Goal: Transaction & Acquisition: Purchase product/service

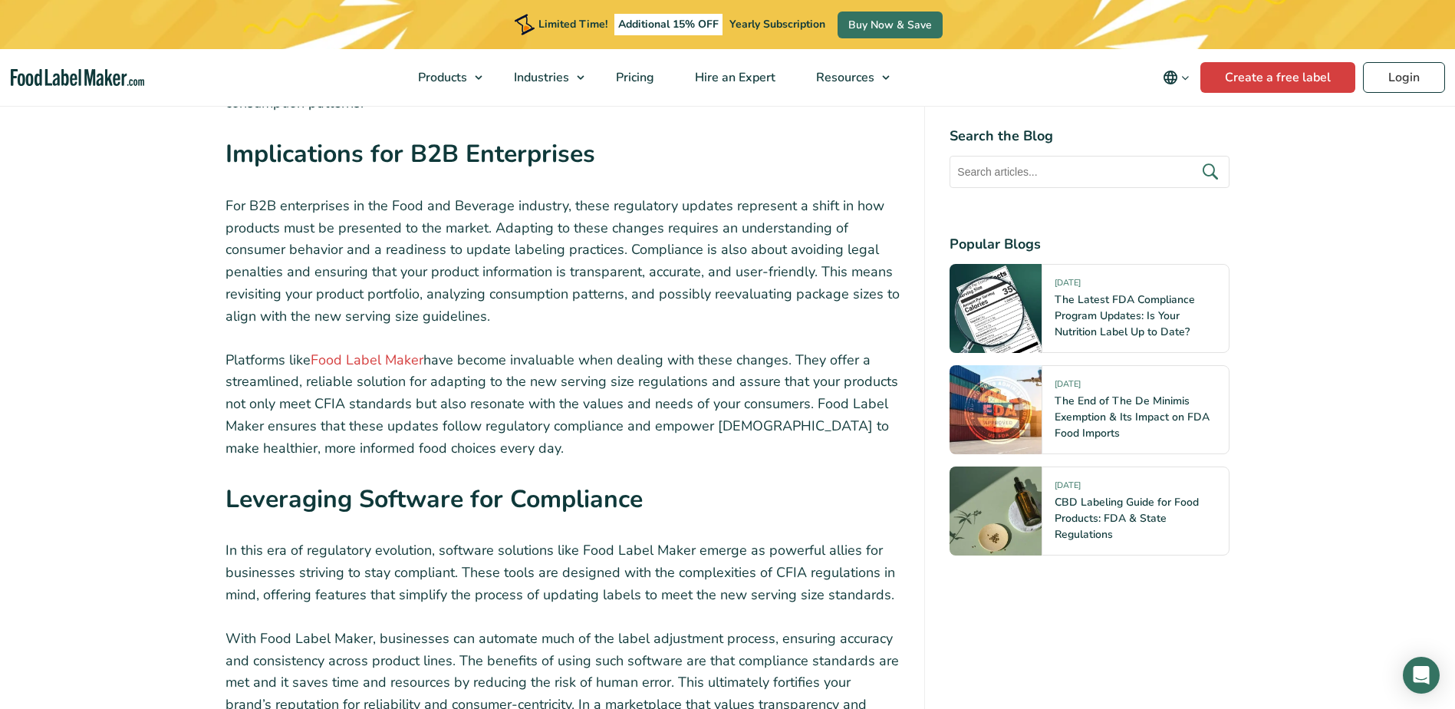
scroll to position [3067, 0]
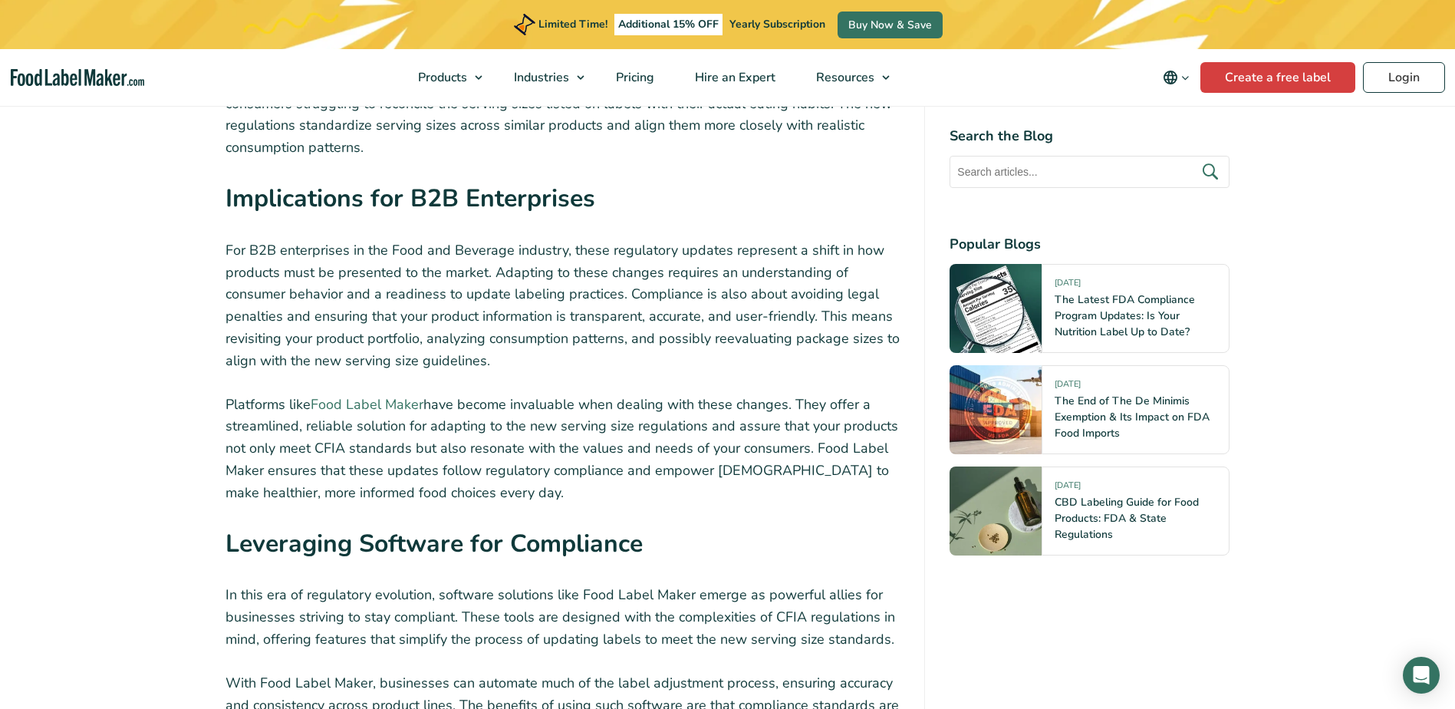
click at [392, 395] on link "Food Label Maker" at bounding box center [367, 404] width 113 height 18
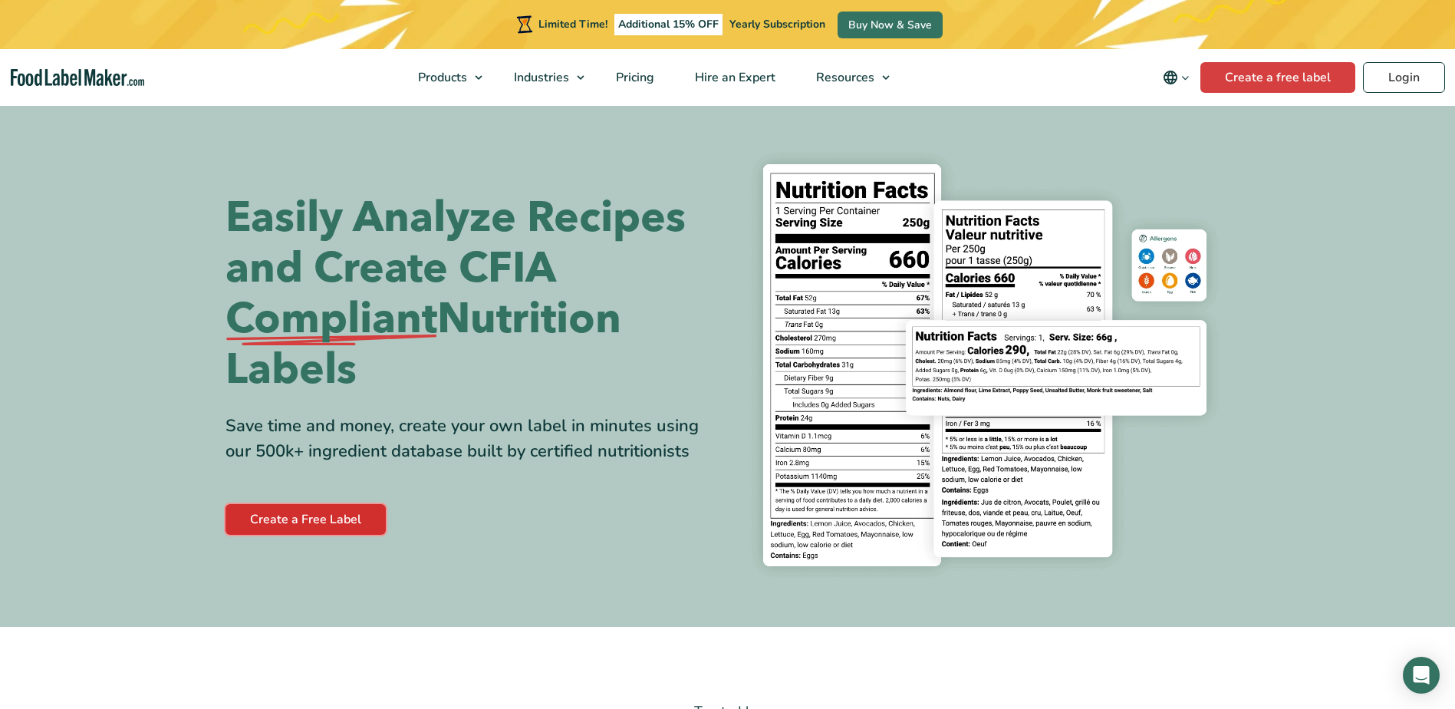
click at [333, 525] on link "Create a Free Label" at bounding box center [305, 519] width 160 height 31
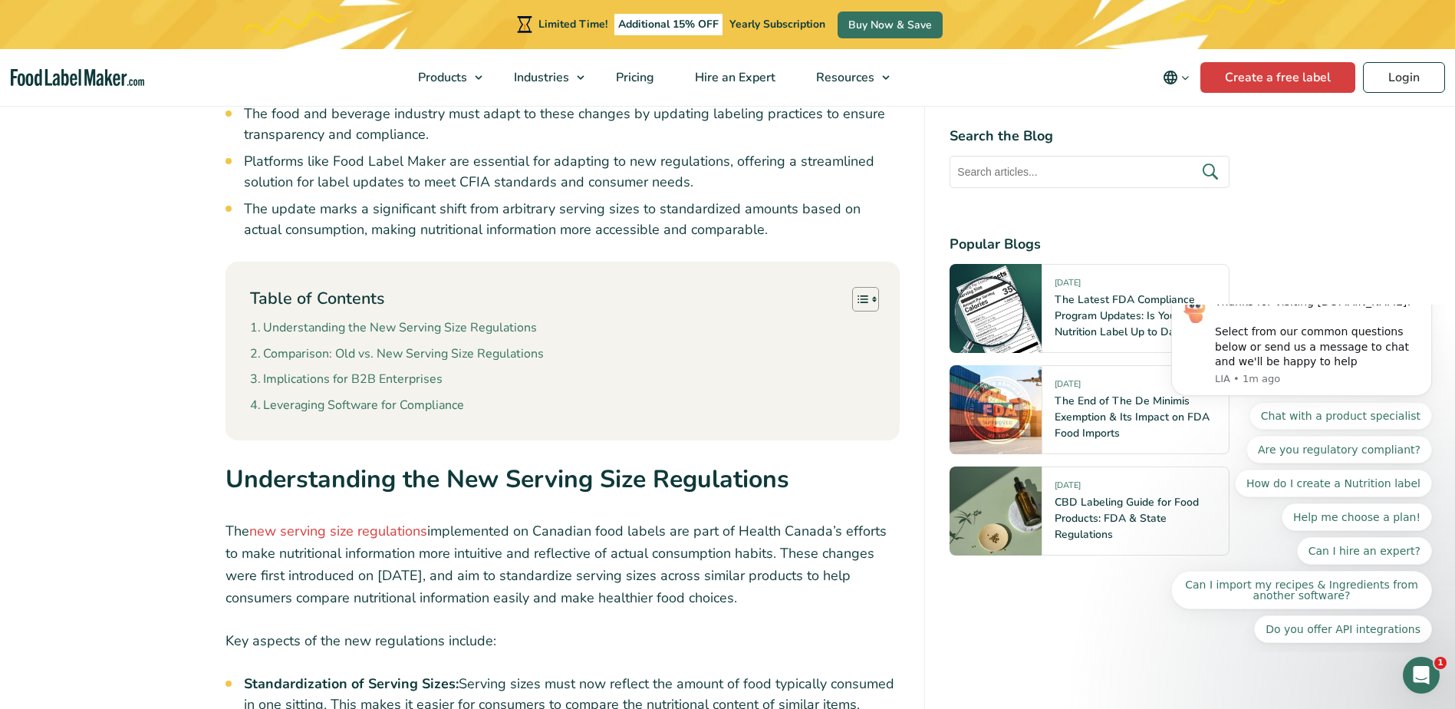
scroll to position [1074, 0]
click at [385, 532] on link "new serving size regulations" at bounding box center [338, 530] width 178 height 18
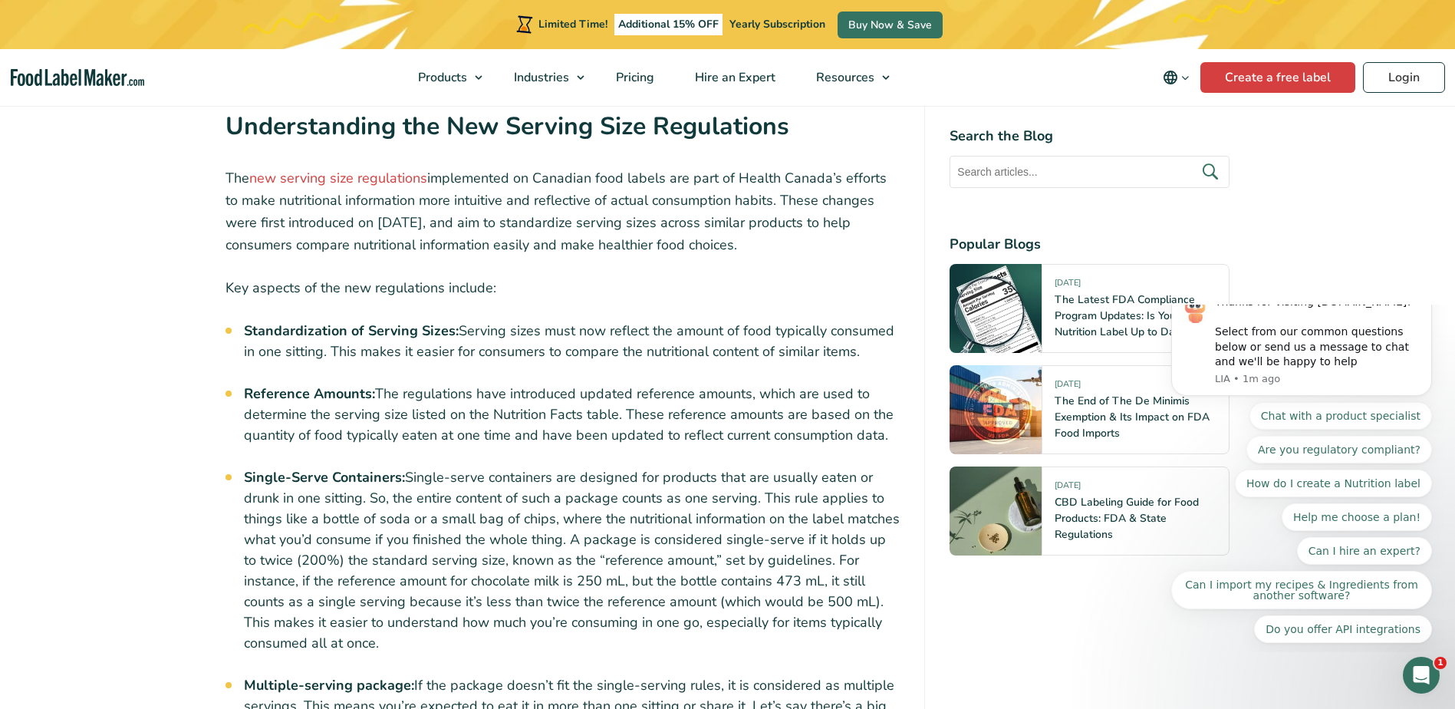
scroll to position [1380, 0]
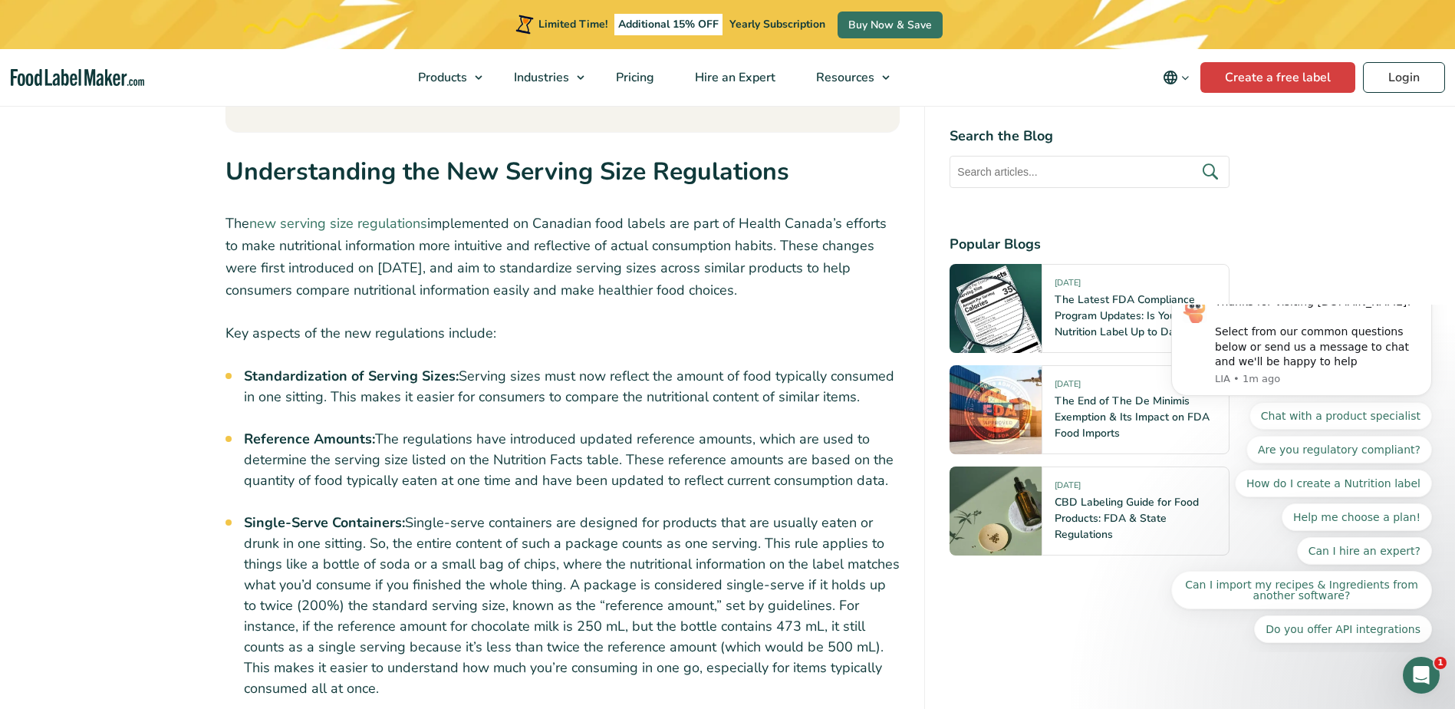
click at [354, 219] on link "new serving size regulations" at bounding box center [338, 223] width 178 height 18
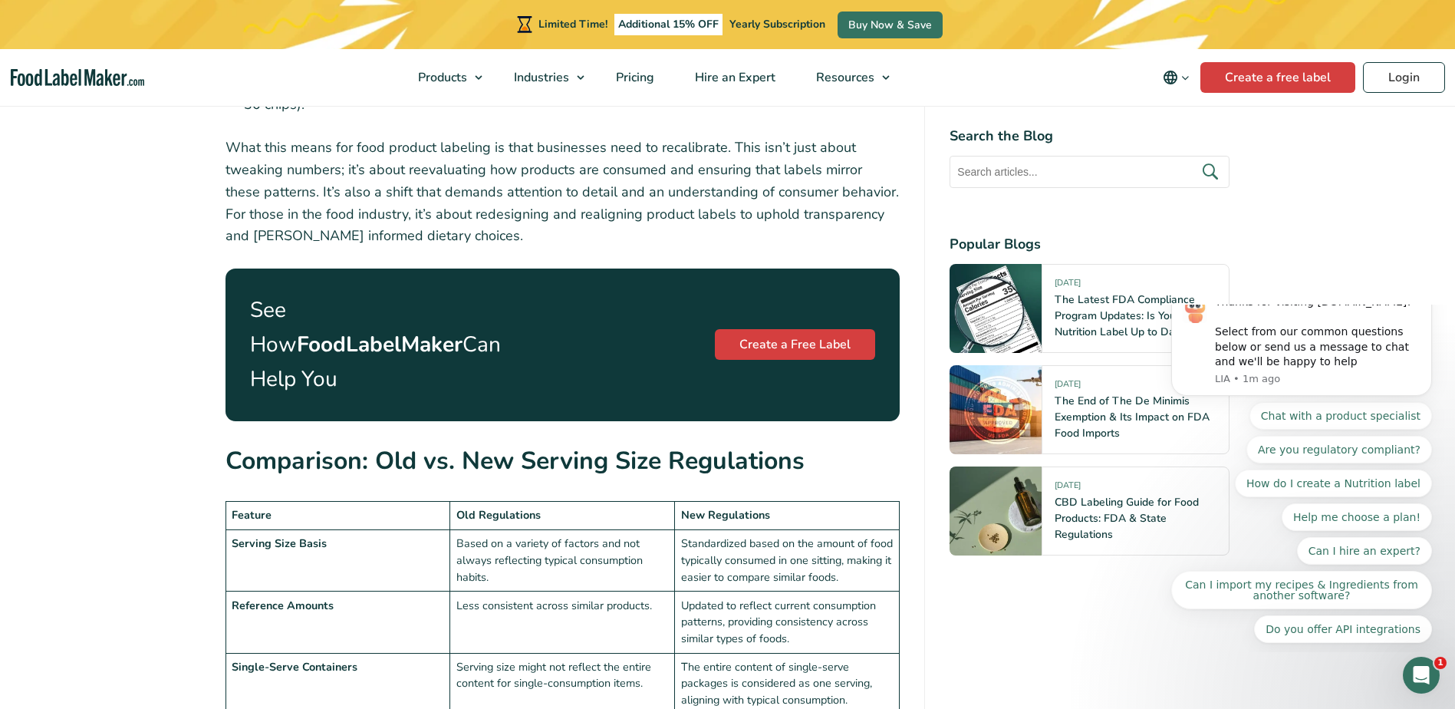
scroll to position [2224, 0]
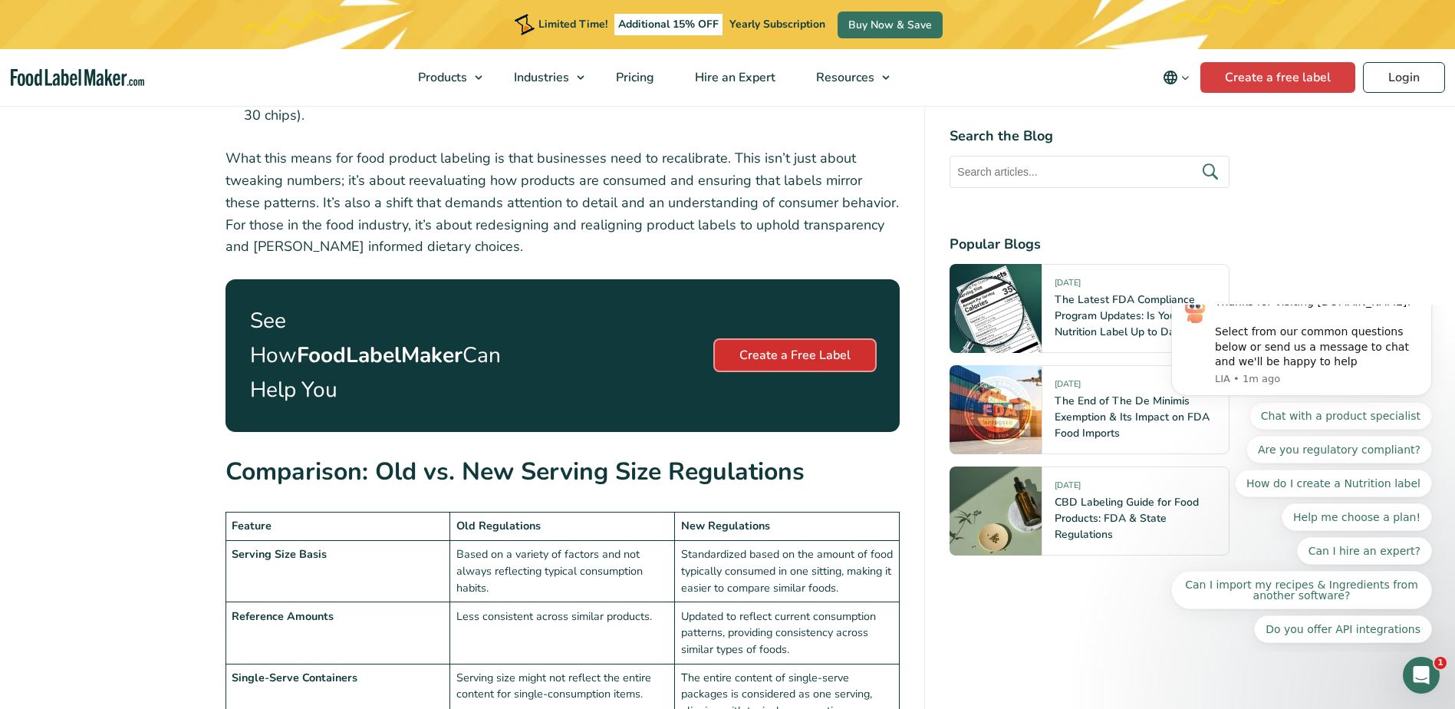
click at [820, 340] on link "Create a Free Label" at bounding box center [795, 355] width 160 height 31
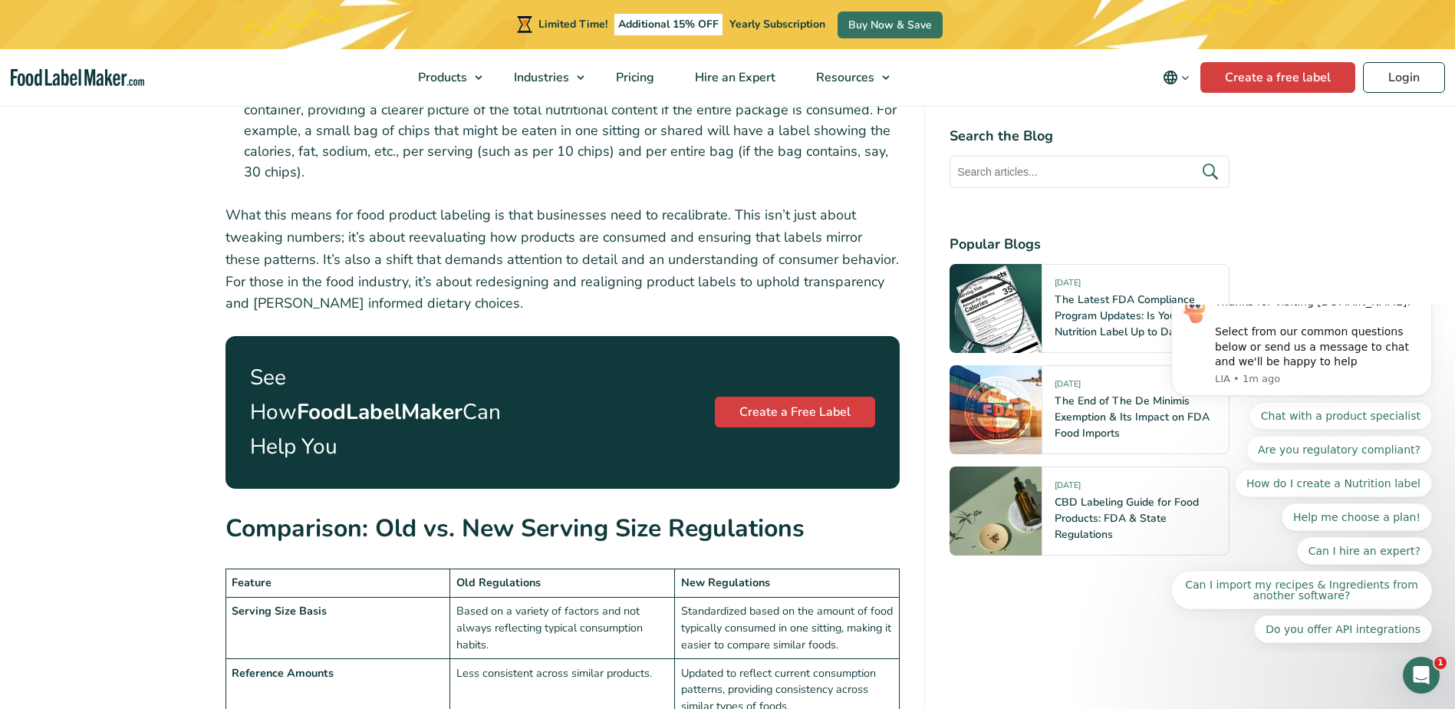
scroll to position [2224, 0]
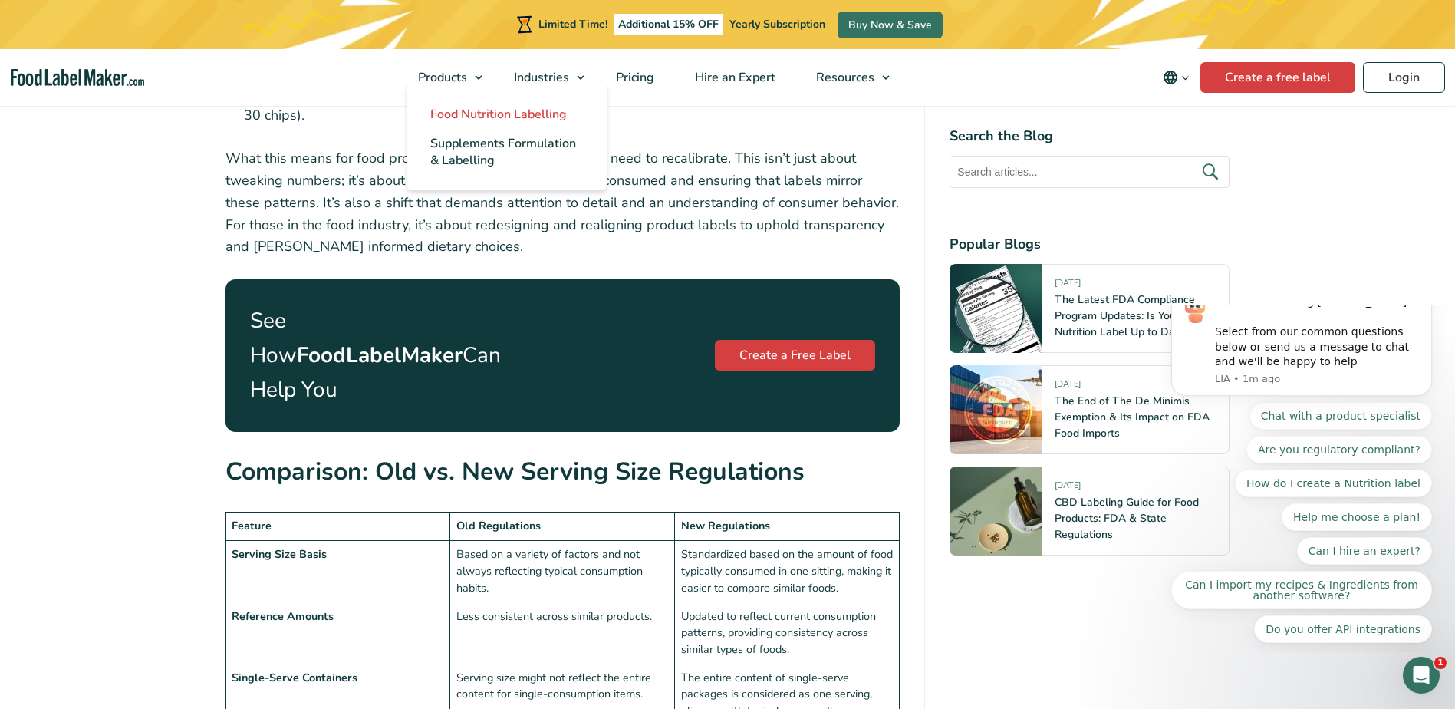
click at [479, 112] on span "Food Nutrition Labelling" at bounding box center [498, 114] width 136 height 17
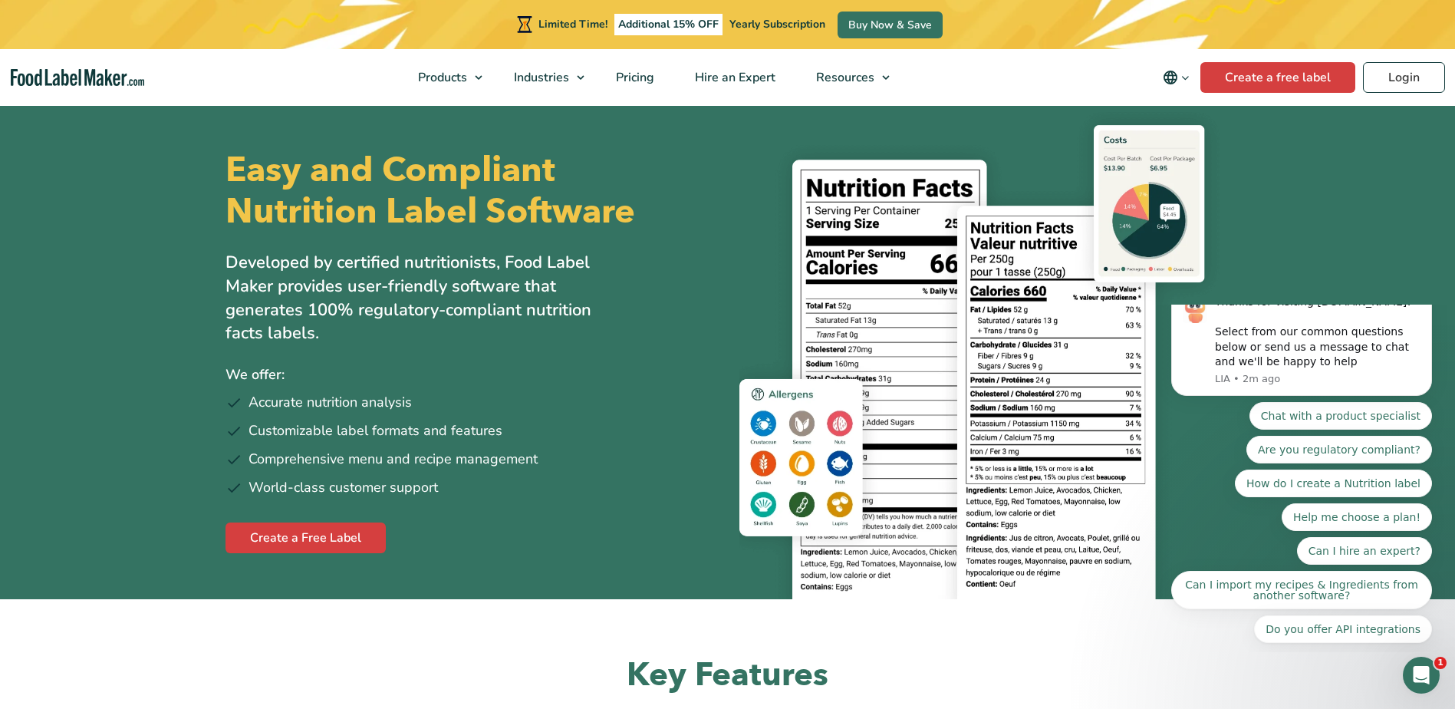
click at [749, 19] on span "Yearly Subscription" at bounding box center [777, 24] width 96 height 15
click at [904, 28] on link "Buy Now & Save" at bounding box center [889, 25] width 105 height 27
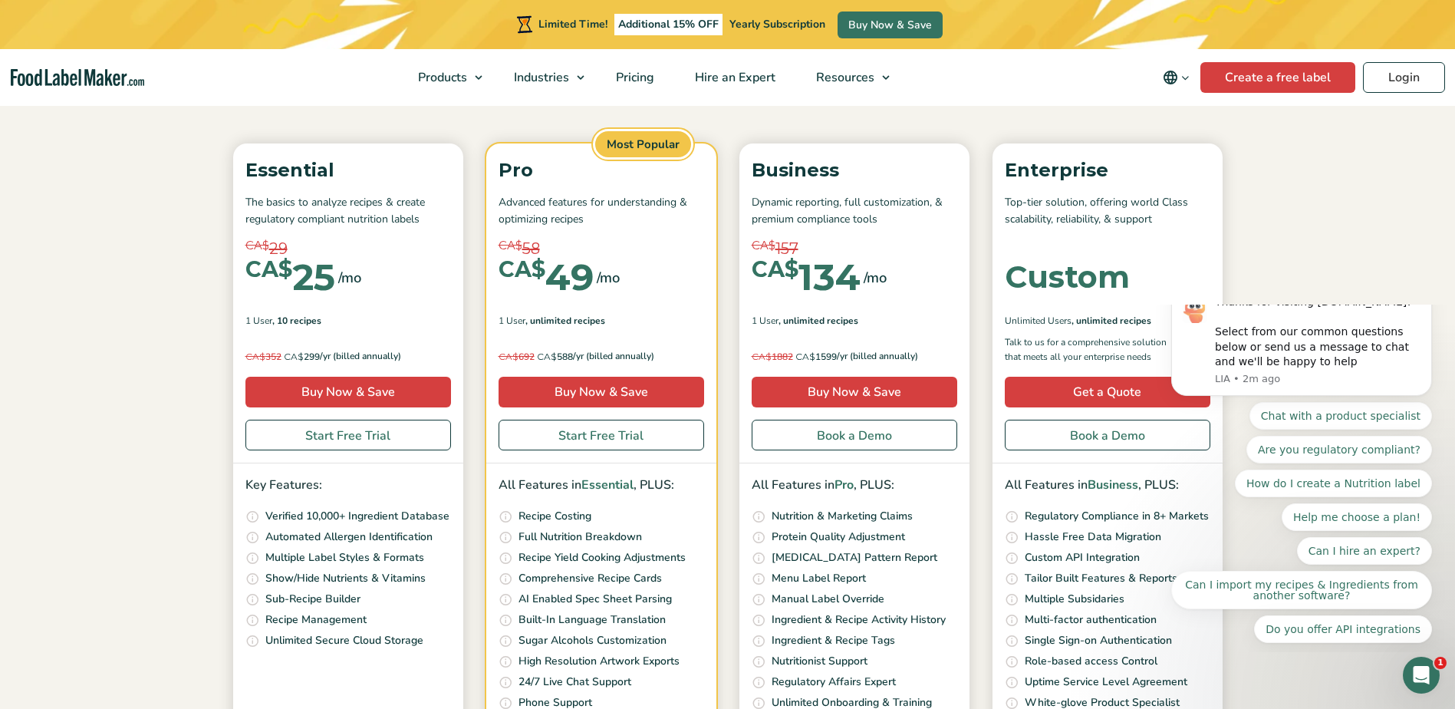
scroll to position [230, 0]
